Goal: Information Seeking & Learning: Learn about a topic

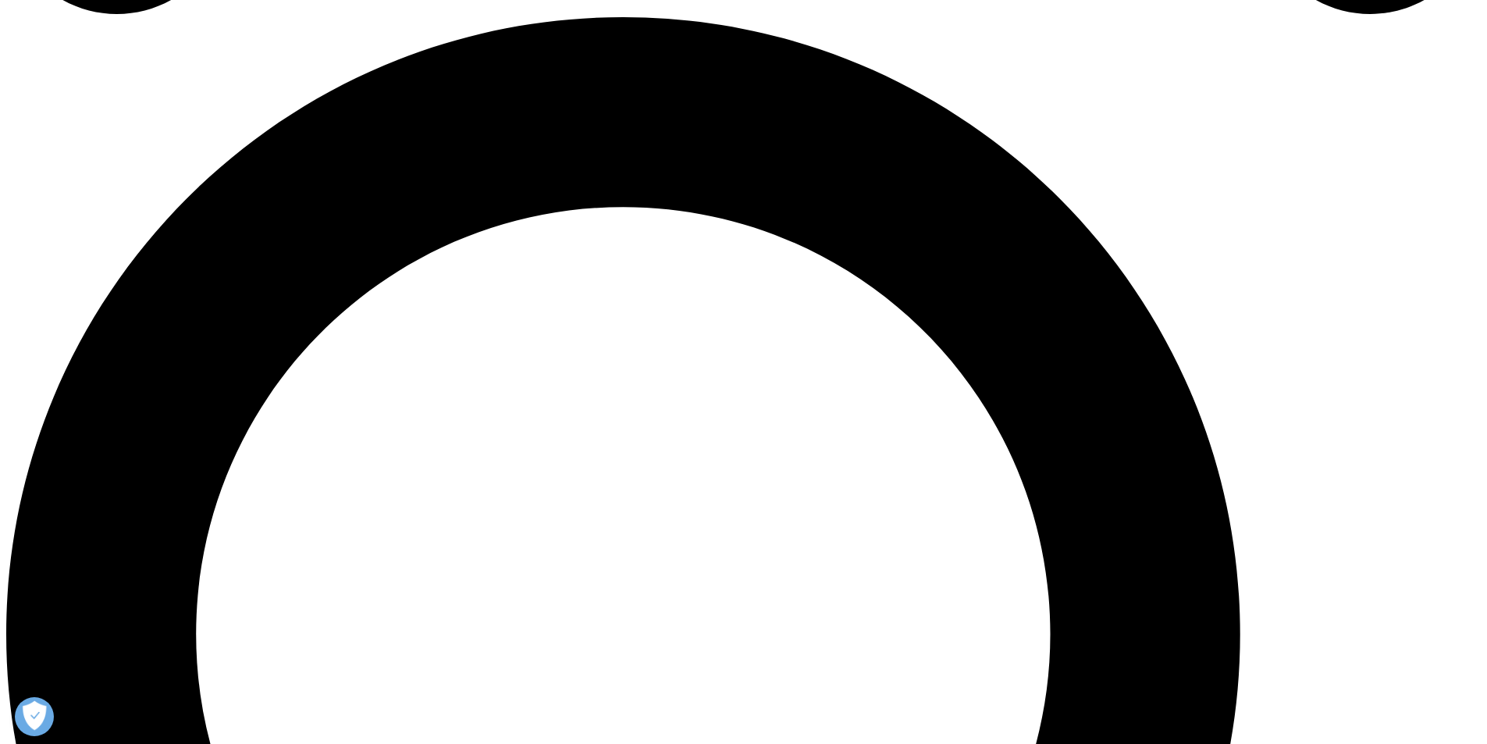
scroll to position [1561, 0]
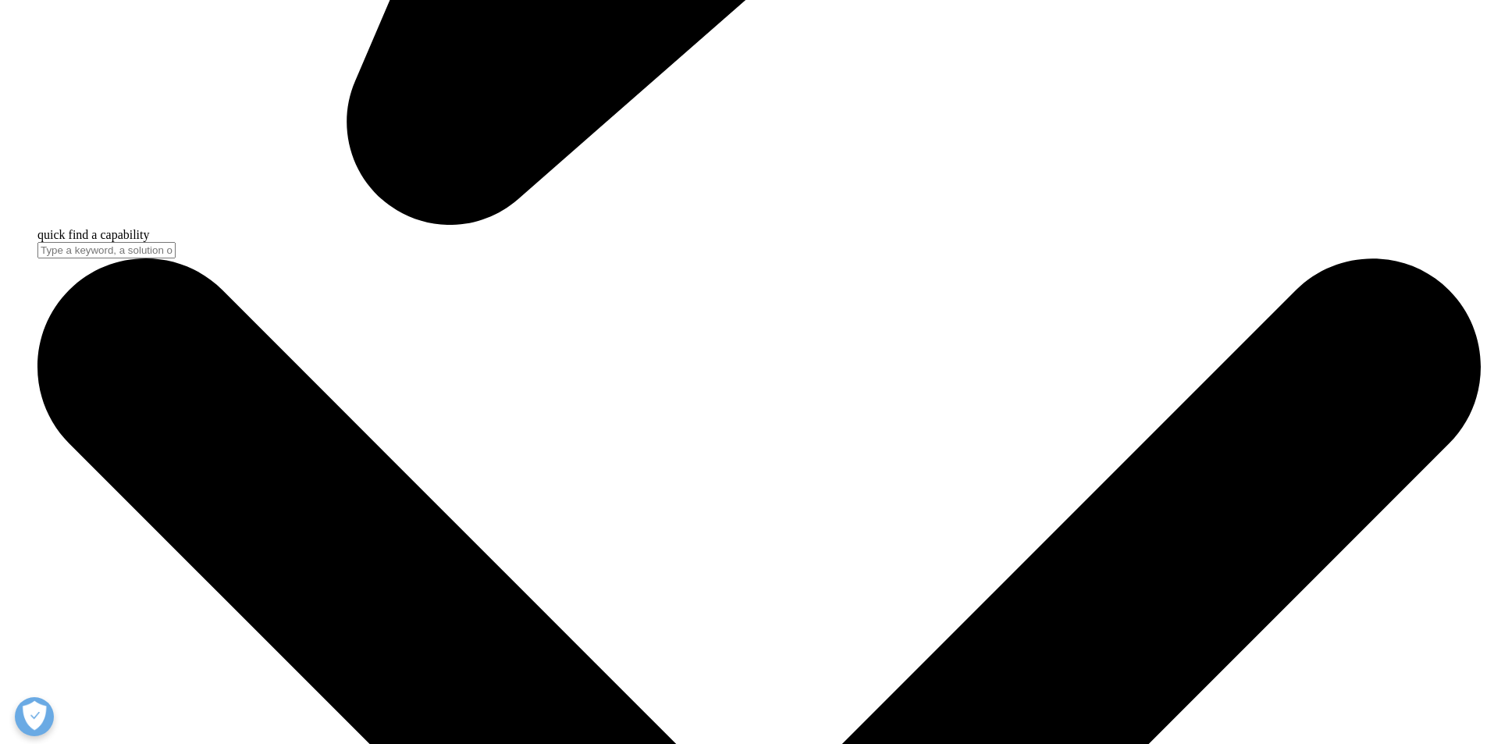
scroll to position [6220, 0]
